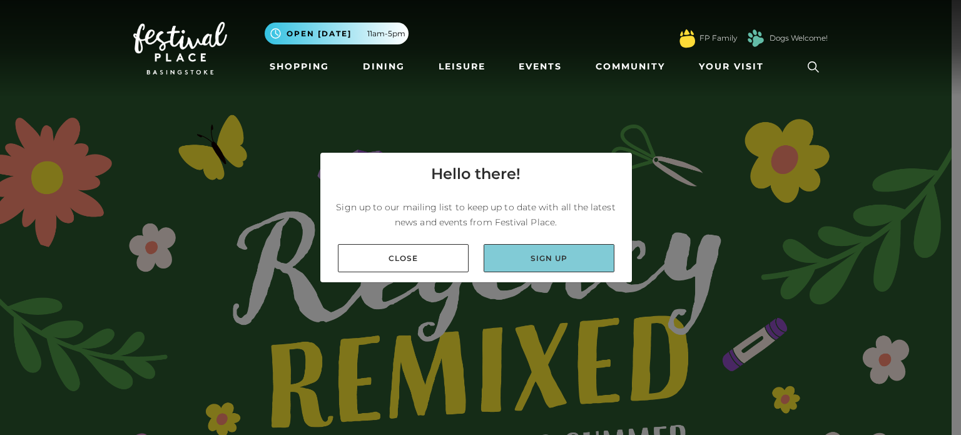
click at [553, 255] on link "Sign up" at bounding box center [549, 258] width 131 height 28
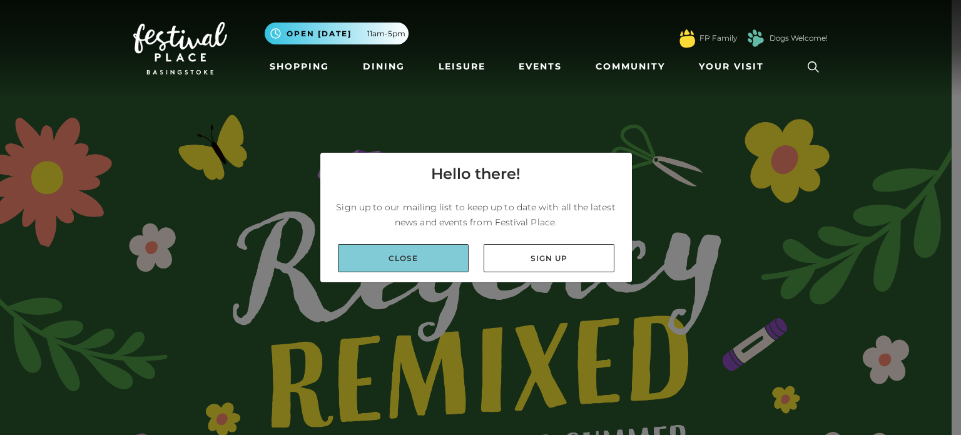
click at [354, 252] on link "Close" at bounding box center [403, 258] width 131 height 28
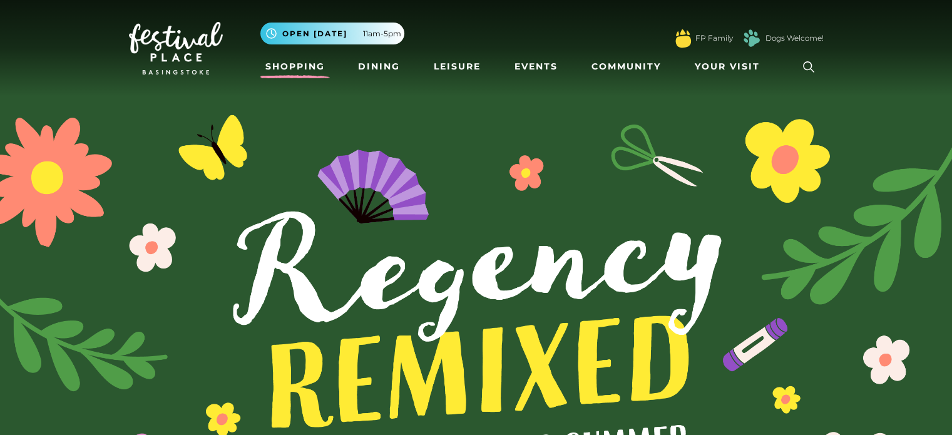
click at [293, 69] on link "Shopping" at bounding box center [294, 66] width 69 height 23
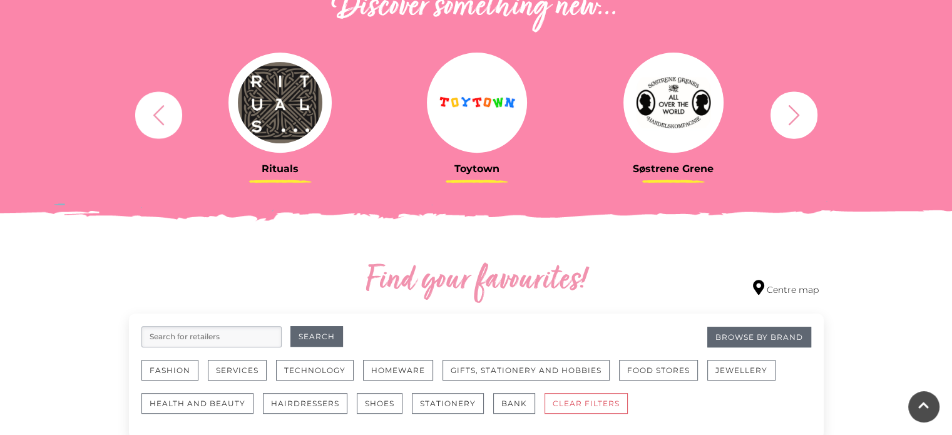
scroll to position [451, 0]
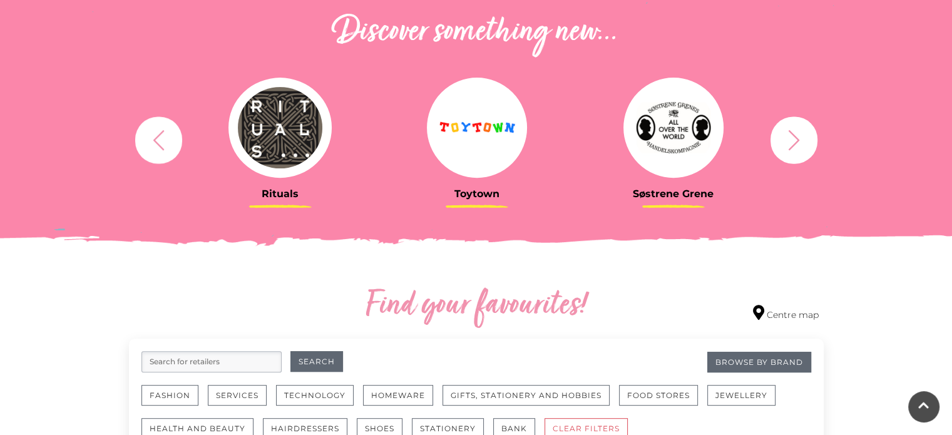
click at [786, 141] on icon "button" at bounding box center [793, 139] width 23 height 23
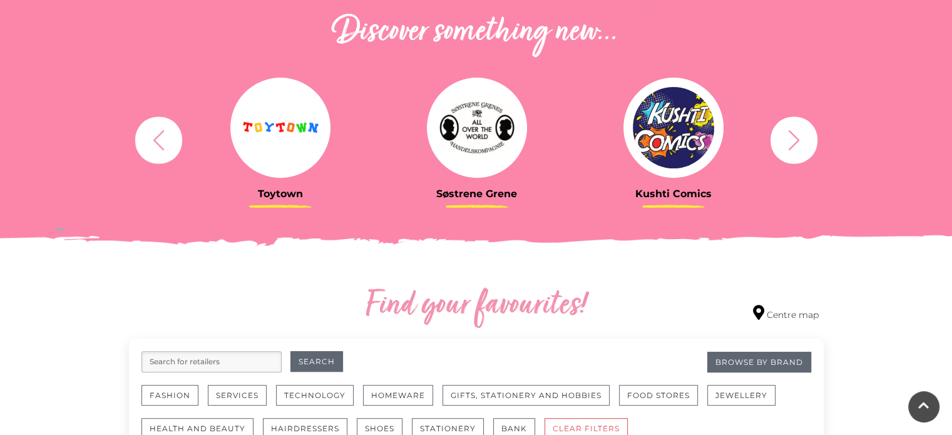
click at [786, 141] on icon "button" at bounding box center [793, 139] width 23 height 23
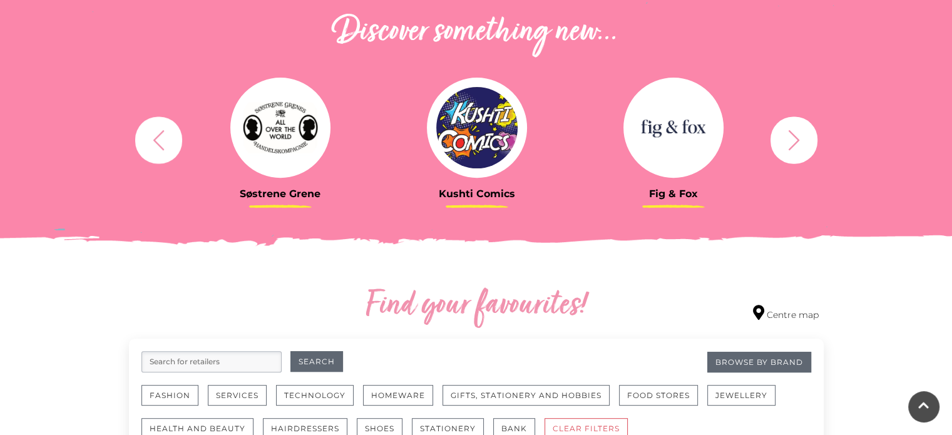
click at [786, 141] on icon "button" at bounding box center [793, 139] width 23 height 23
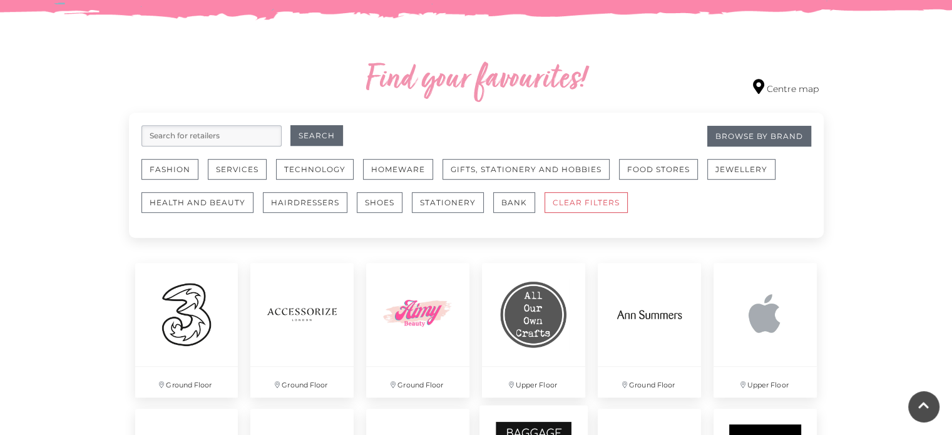
scroll to position [676, 0]
